Goal: Information Seeking & Learning: Learn about a topic

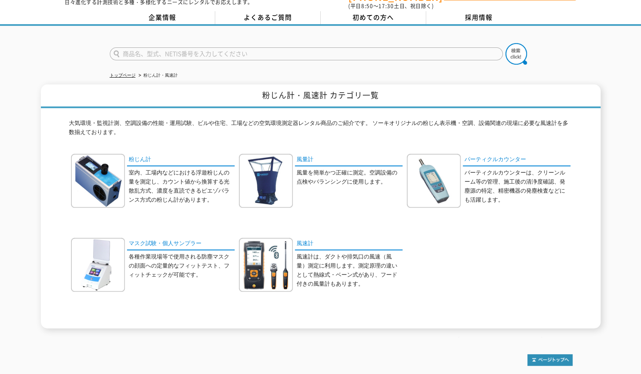
scroll to position [43, 0]
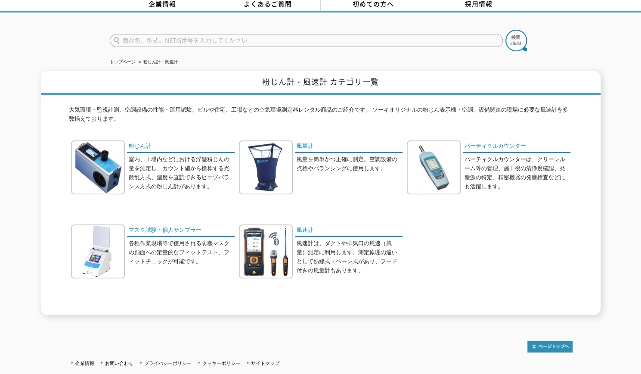
click at [325, 252] on p "風速計は、ダクトや排気口の風速（風量）測定に利用します。測定原理の違いとして熱線式・ベーン式があり、フード付きの風量計もあります。" at bounding box center [350, 257] width 106 height 36
click at [271, 252] on img at bounding box center [266, 251] width 54 height 54
click at [110, 161] on img at bounding box center [98, 167] width 54 height 54
click at [278, 160] on img at bounding box center [266, 167] width 54 height 54
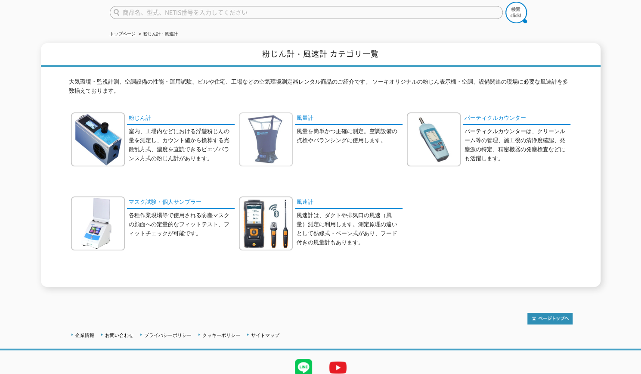
scroll to position [71, 0]
click at [109, 219] on img at bounding box center [98, 223] width 54 height 54
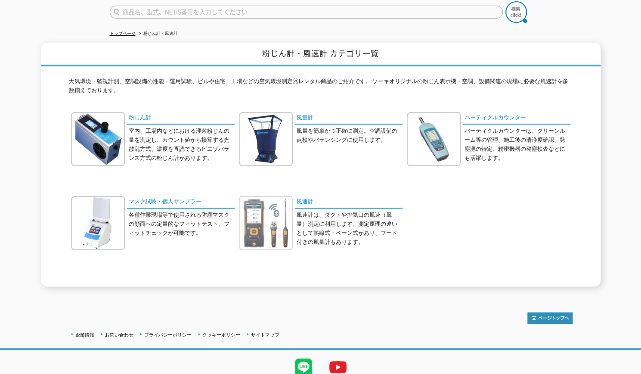
click at [271, 226] on img at bounding box center [266, 223] width 54 height 54
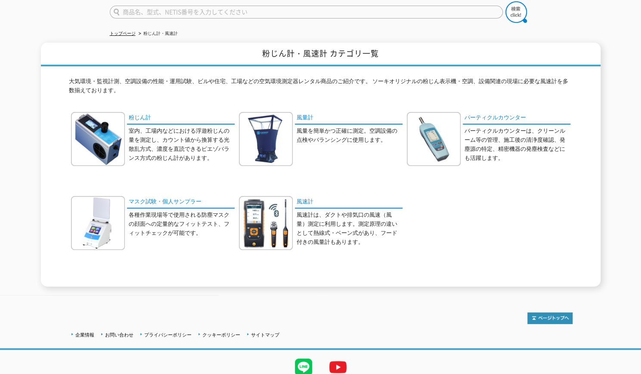
click at [266, 235] on img at bounding box center [266, 223] width 54 height 54
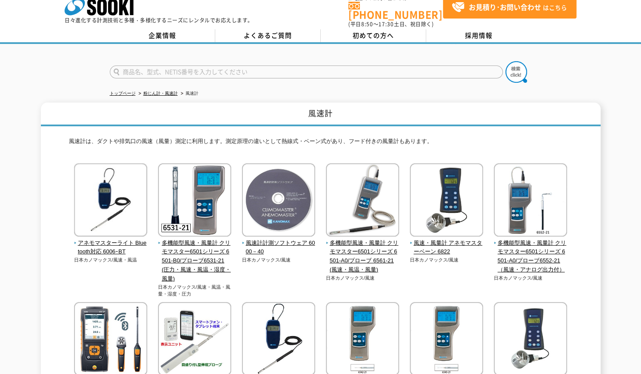
scroll to position [10, 0]
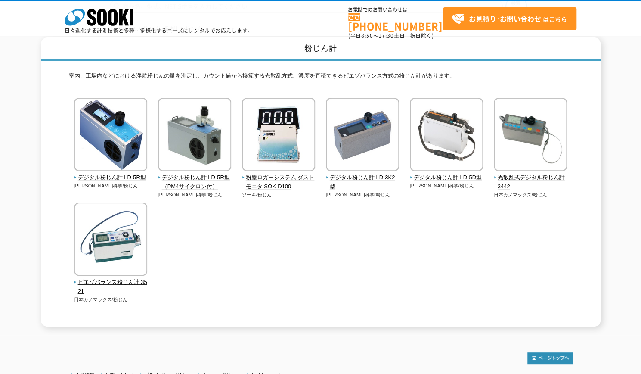
scroll to position [34, 0]
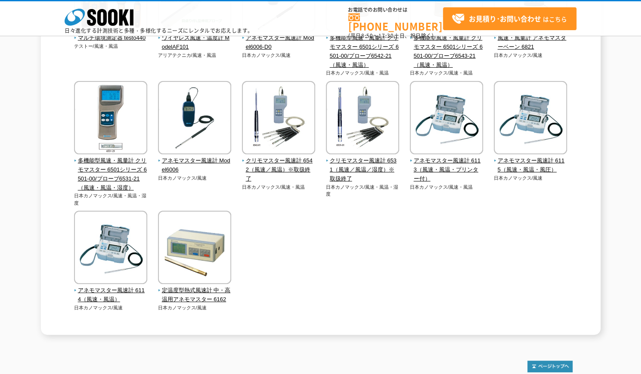
scroll to position [398, 0]
